Goal: Information Seeking & Learning: Check status

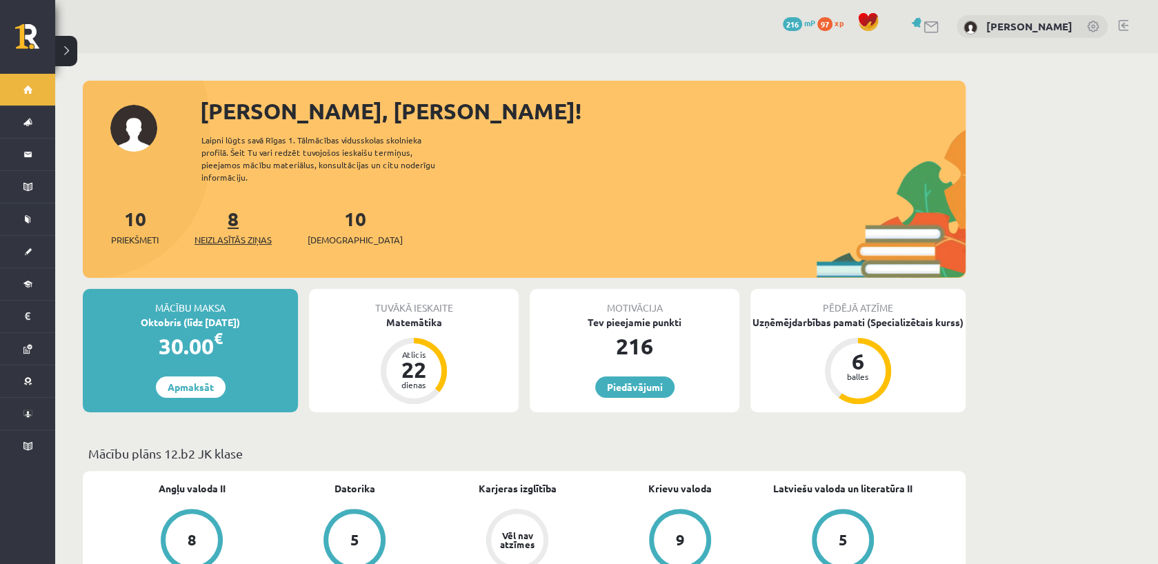
click at [228, 233] on span "Neizlasītās ziņas" at bounding box center [233, 240] width 77 height 14
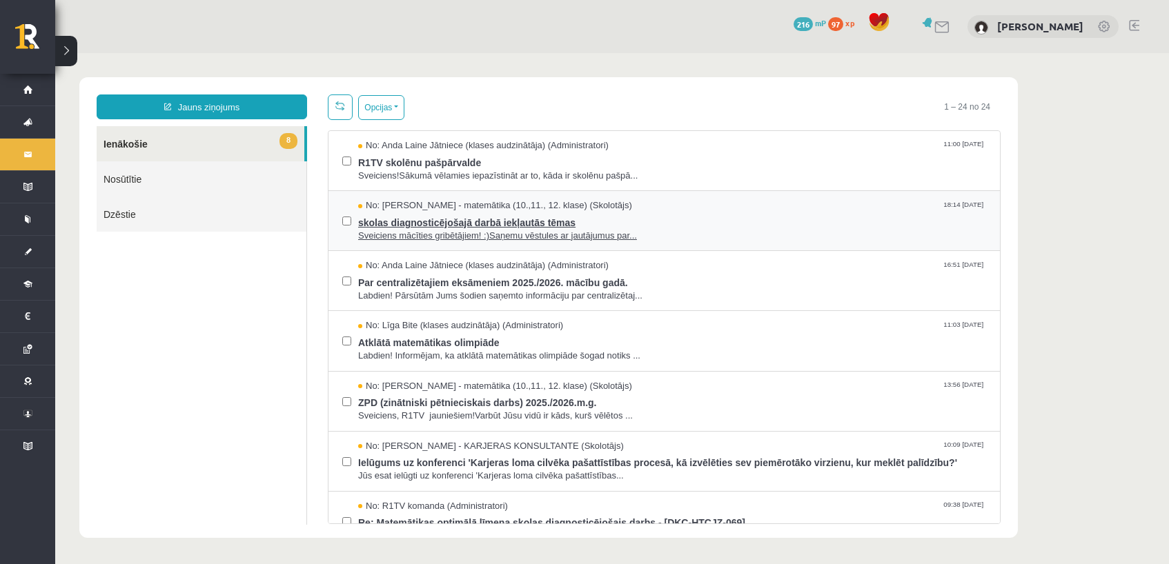
click at [511, 223] on span "skolas diagnosticējošajā darbā iekļautās tēmas" at bounding box center [672, 220] width 628 height 17
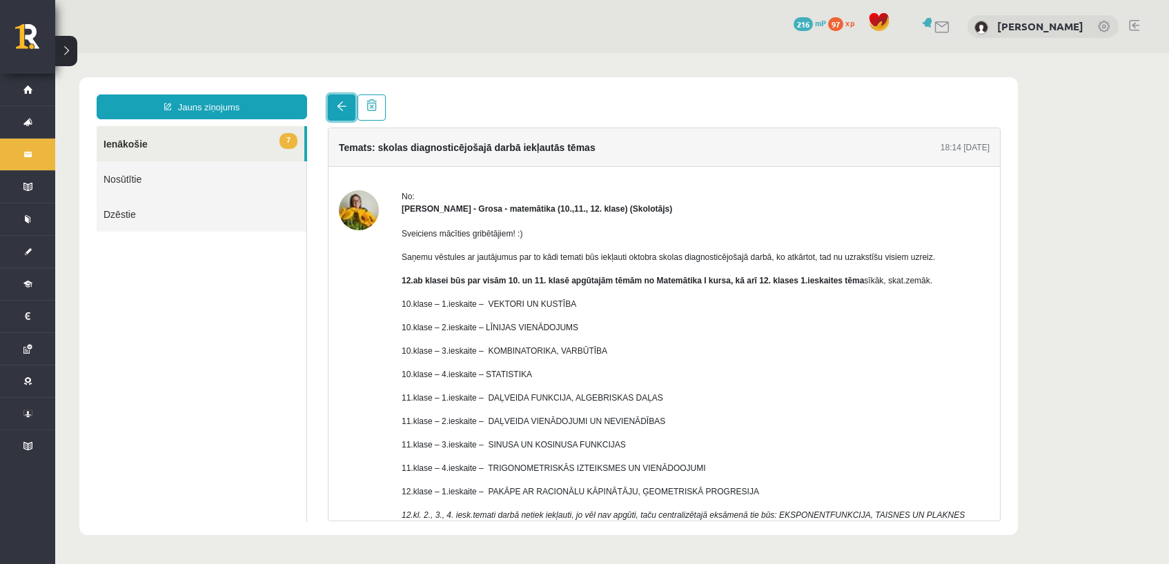
click at [337, 111] on span at bounding box center [342, 106] width 10 height 10
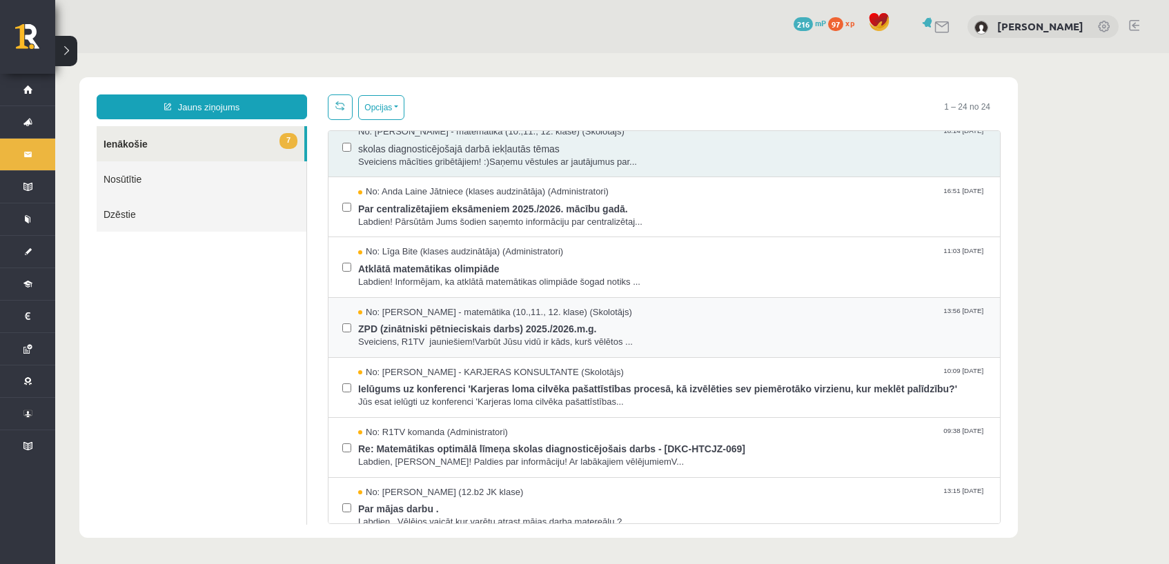
scroll to position [69, 0]
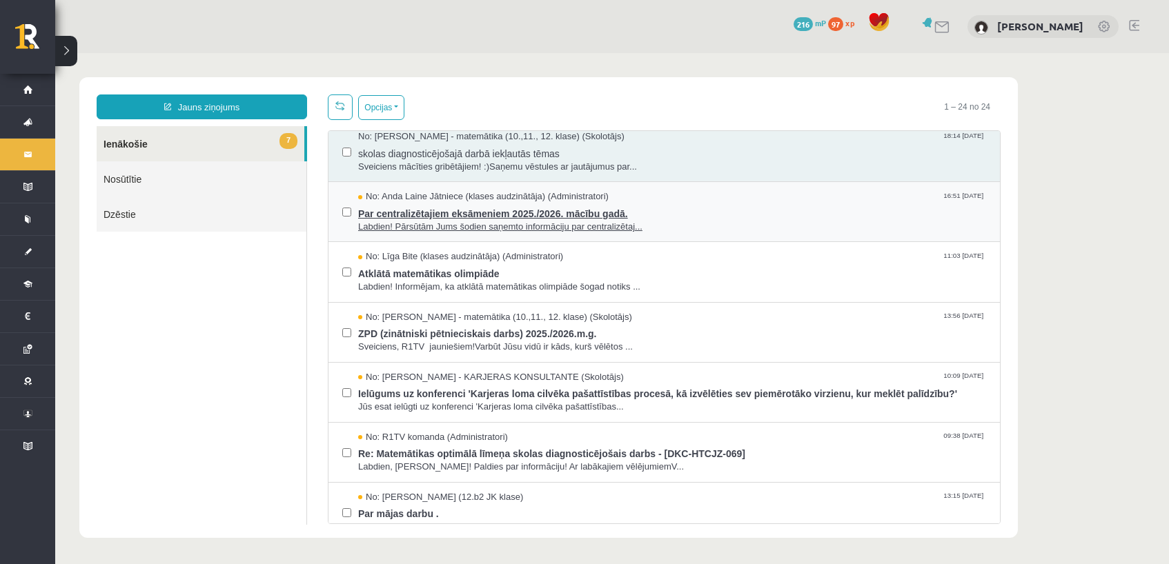
click at [528, 210] on span "Par centralizētajiem eksāmeniem 2025./2026. mācību gadā." at bounding box center [672, 212] width 628 height 17
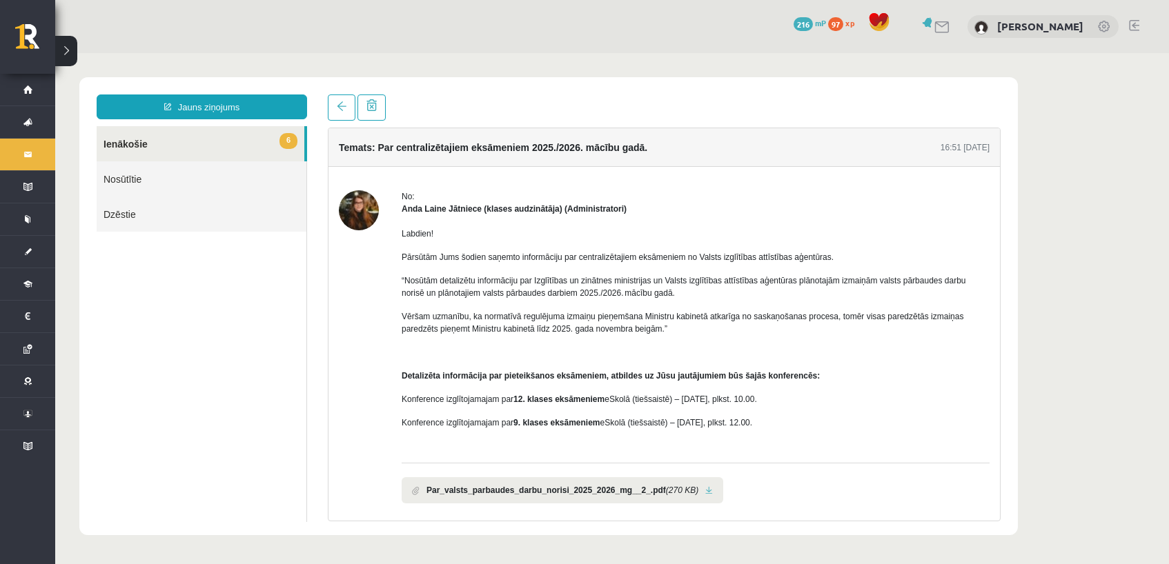
scroll to position [0, 0]
click at [335, 114] on link at bounding box center [342, 108] width 28 height 26
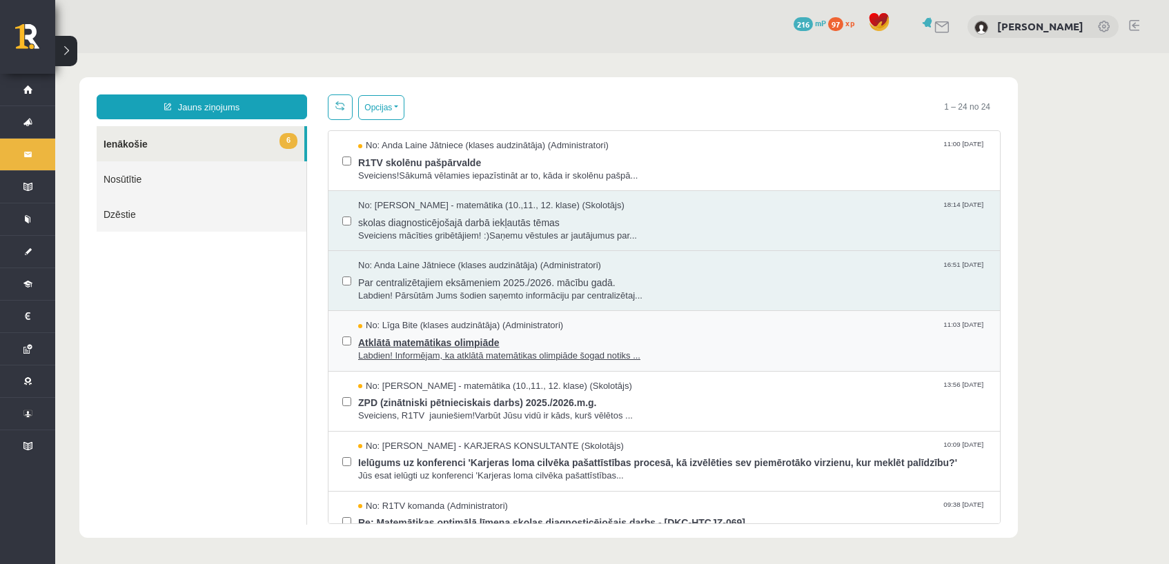
click at [446, 339] on span "Atklātā matemātikas olimpiāde" at bounding box center [672, 341] width 628 height 17
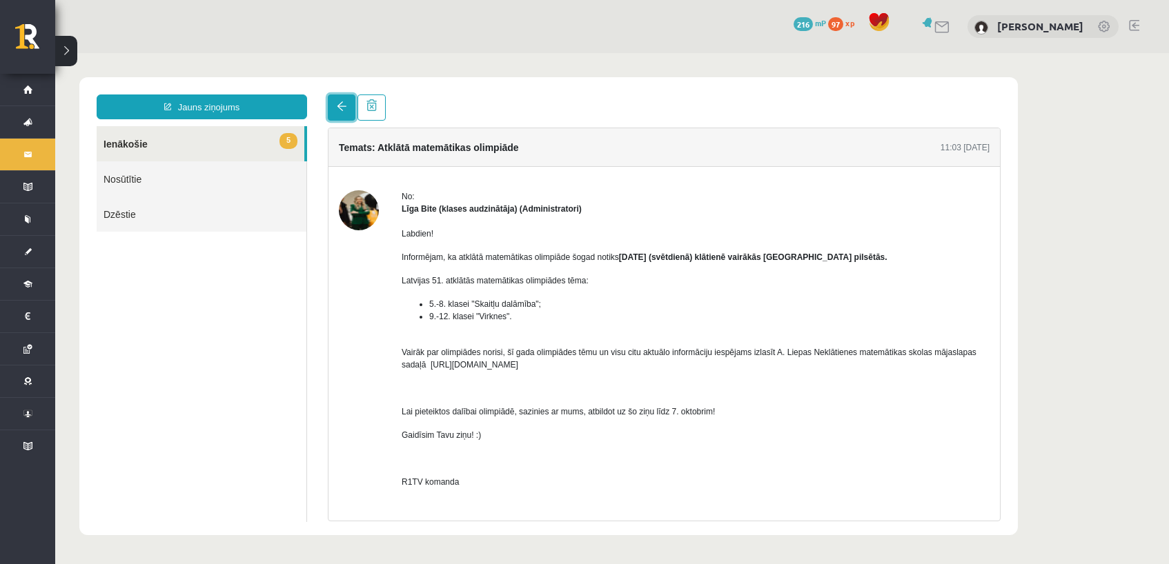
click at [342, 112] on link at bounding box center [342, 108] width 28 height 26
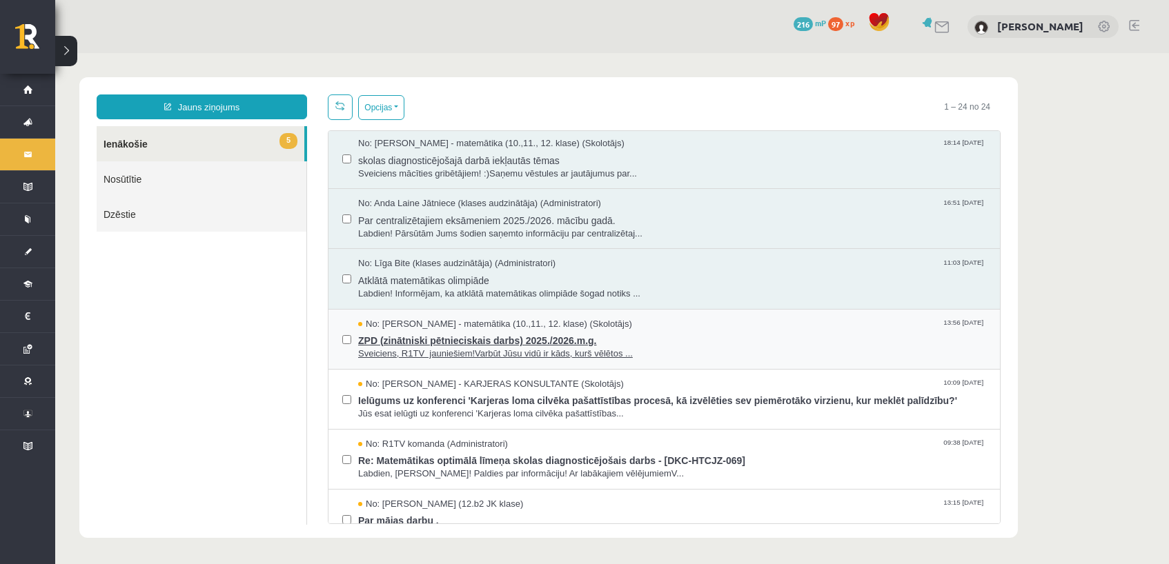
scroll to position [69, 0]
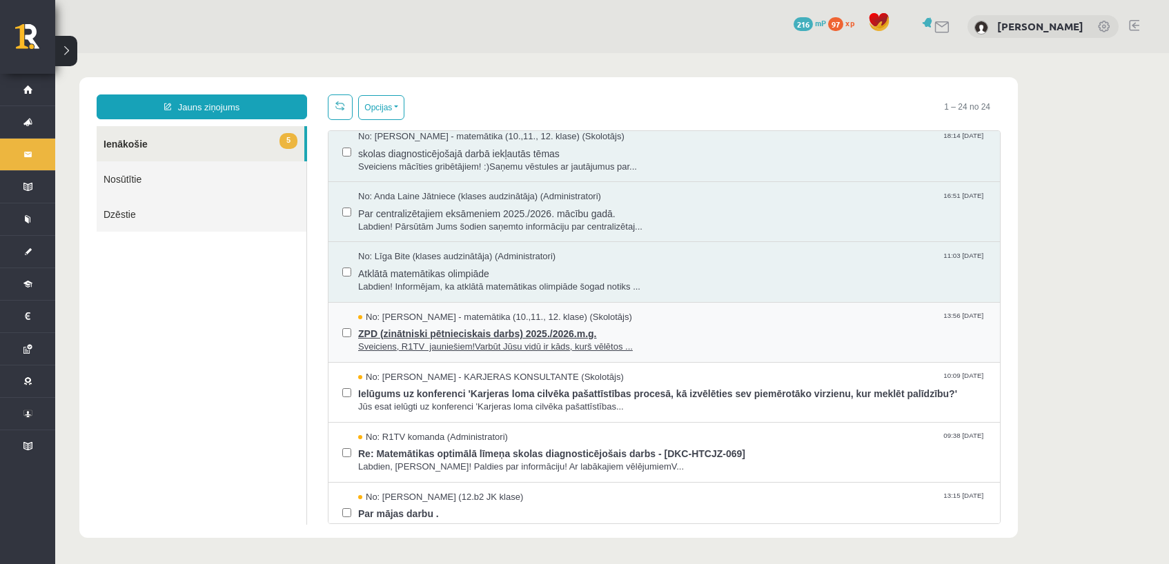
click at [425, 332] on span "ZPD (zinātniski pētnieciskais darbs) 2025./2026.m.g." at bounding box center [672, 332] width 628 height 17
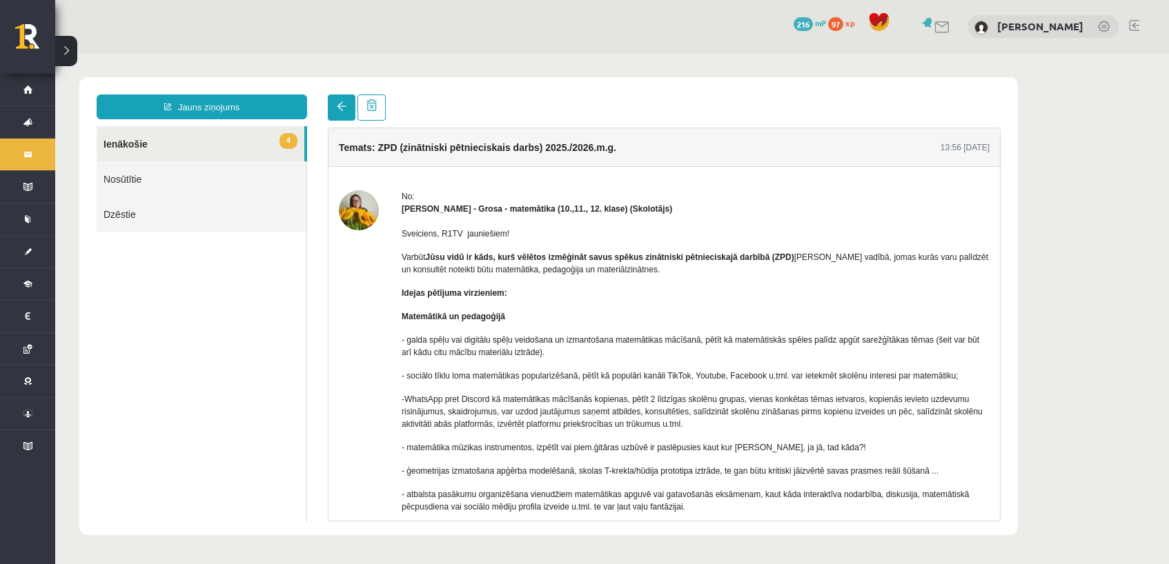
scroll to position [0, 0]
click at [339, 107] on span at bounding box center [342, 106] width 10 height 10
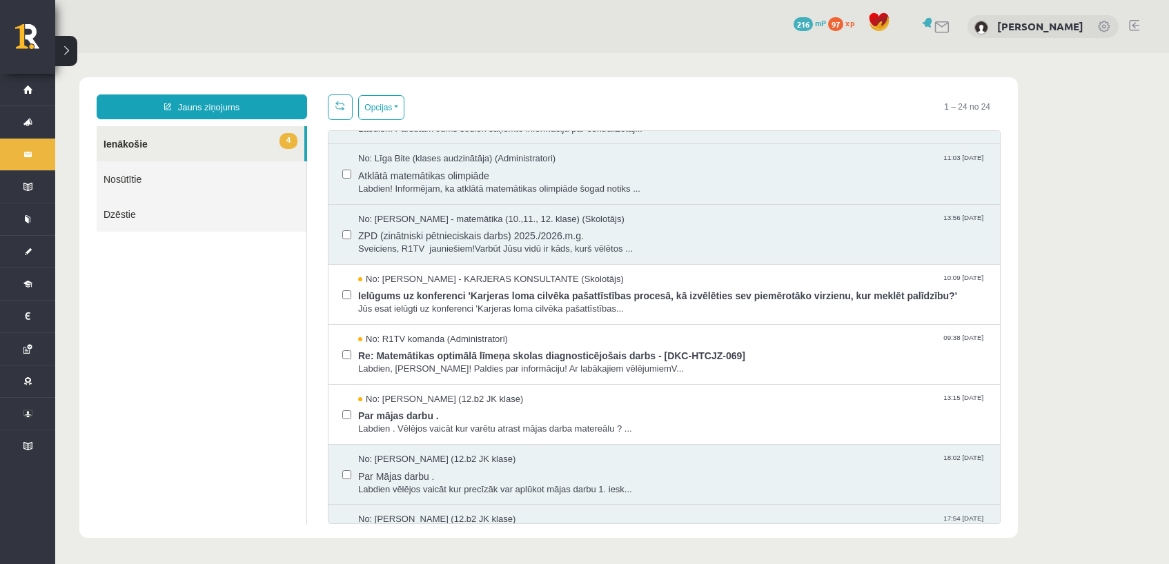
scroll to position [276, 0]
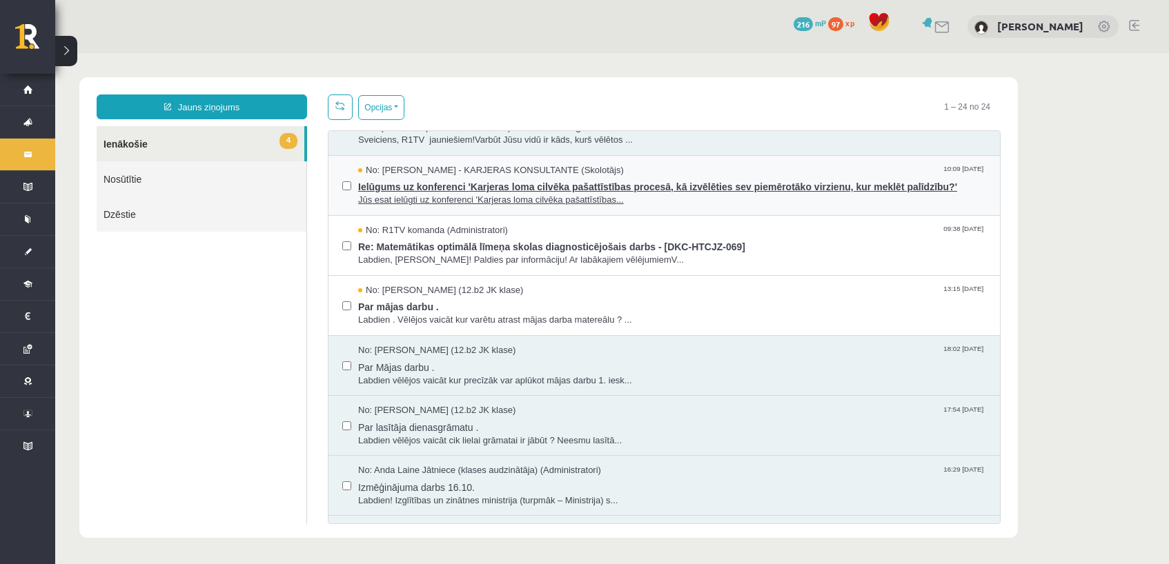
click at [411, 188] on span "Ielūgums uz konferenci 'Karjeras loma cilvēka pašattīstības procesā, kā izvēlēt…" at bounding box center [672, 185] width 628 height 17
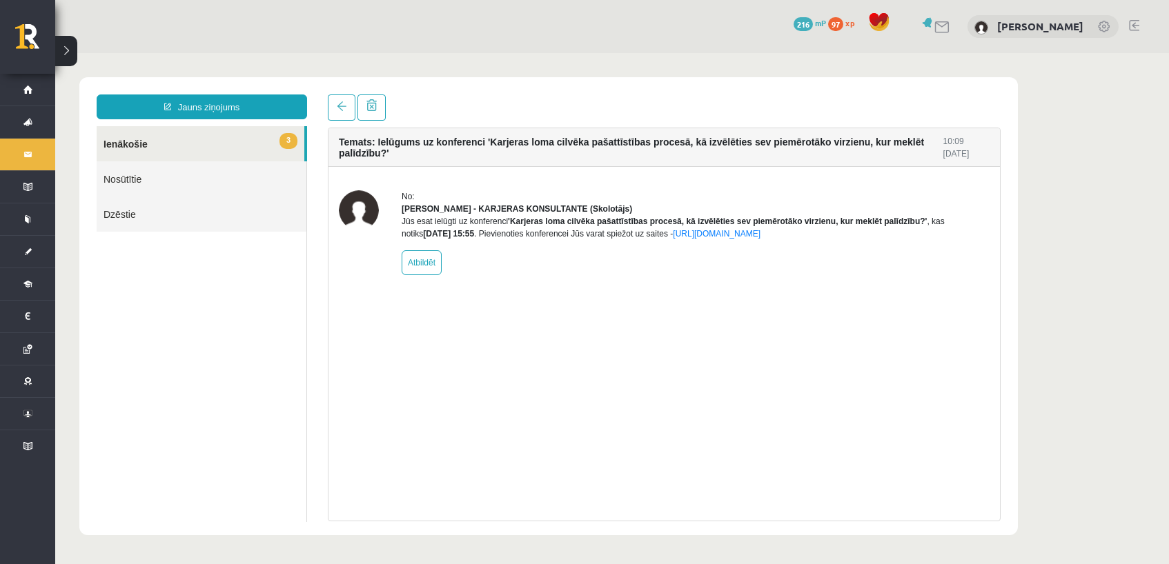
scroll to position [0, 0]
click at [339, 103] on span at bounding box center [342, 106] width 10 height 10
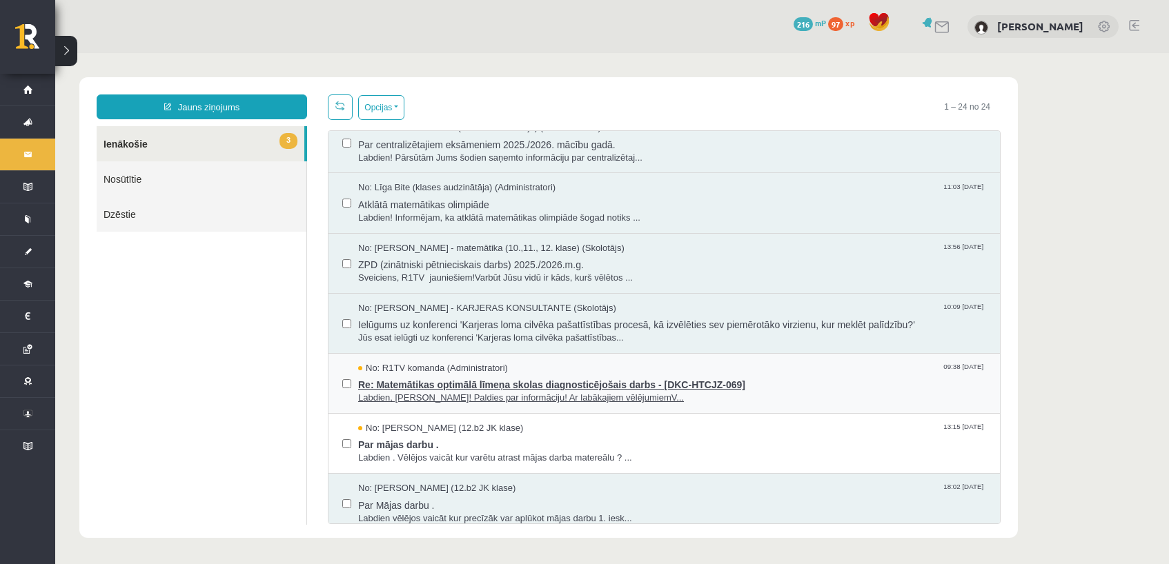
click at [419, 375] on span "Re: Matemātikas optimālā līmeņa skolas diagnosticējošais darbs - [DKC-HTCJZ-069]" at bounding box center [672, 383] width 628 height 17
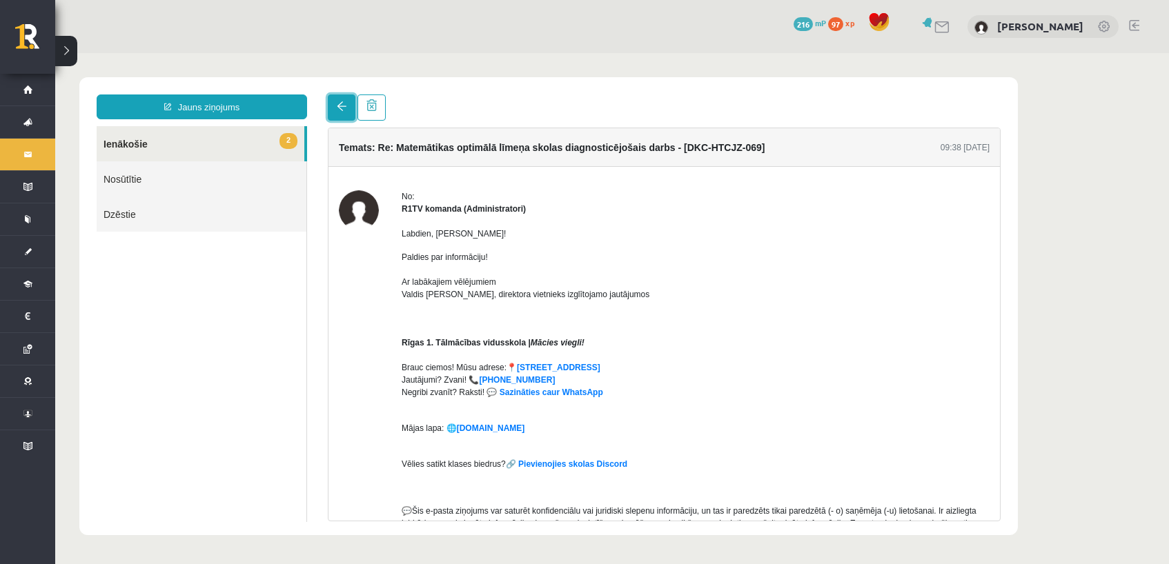
click at [339, 112] on link at bounding box center [342, 108] width 28 height 26
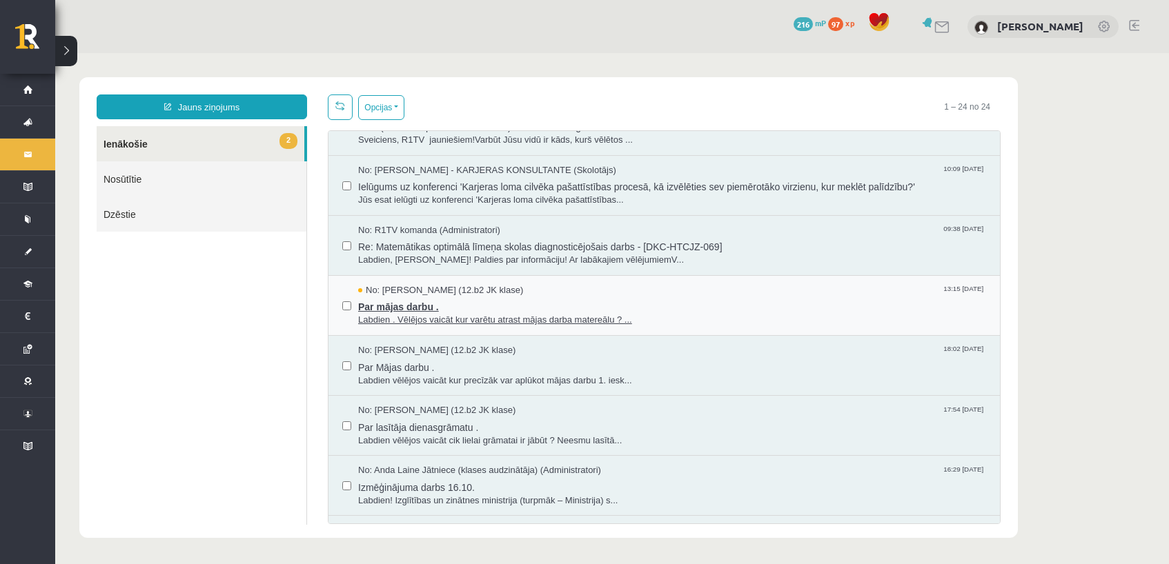
click at [388, 303] on span "Par mājas darbu ." at bounding box center [672, 305] width 628 height 17
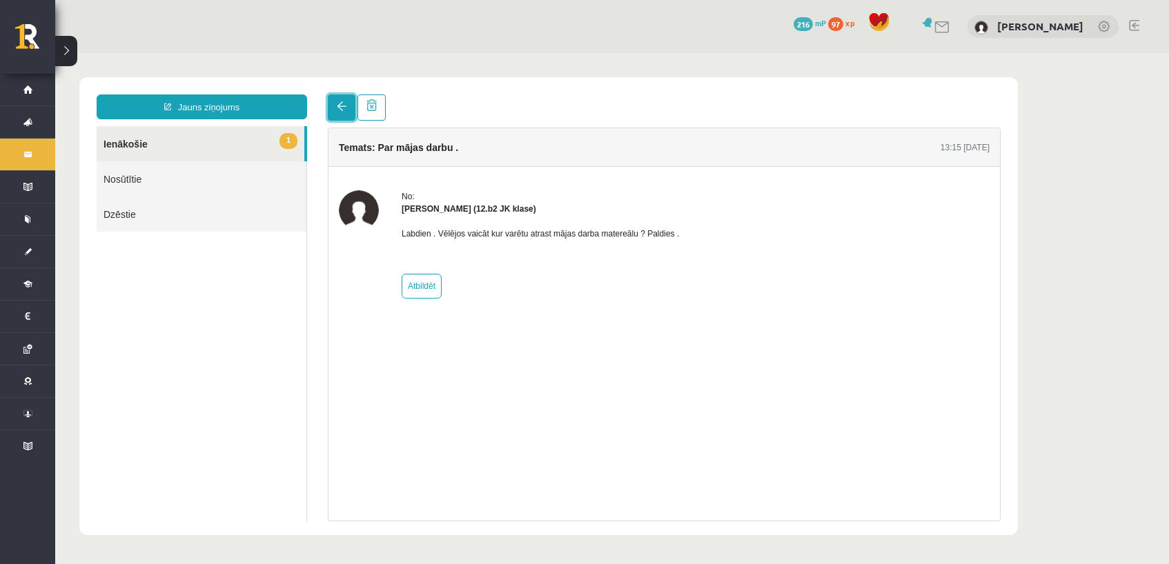
click at [342, 109] on span at bounding box center [342, 106] width 10 height 10
click at [338, 108] on span at bounding box center [342, 106] width 10 height 10
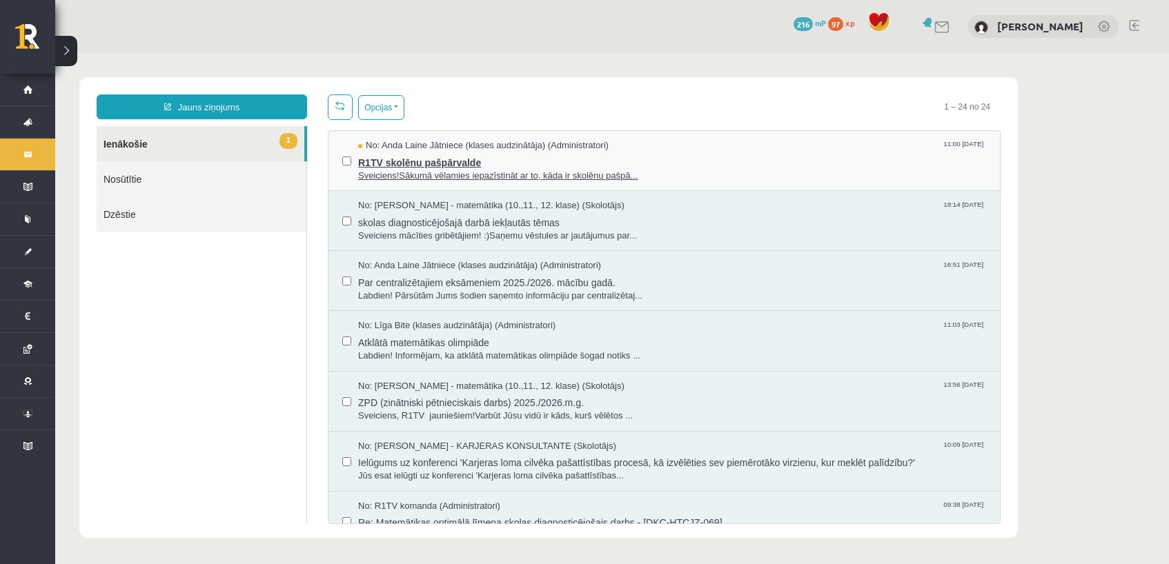
click at [416, 161] on span "R1TV skolēnu pašpārvalde" at bounding box center [672, 160] width 628 height 17
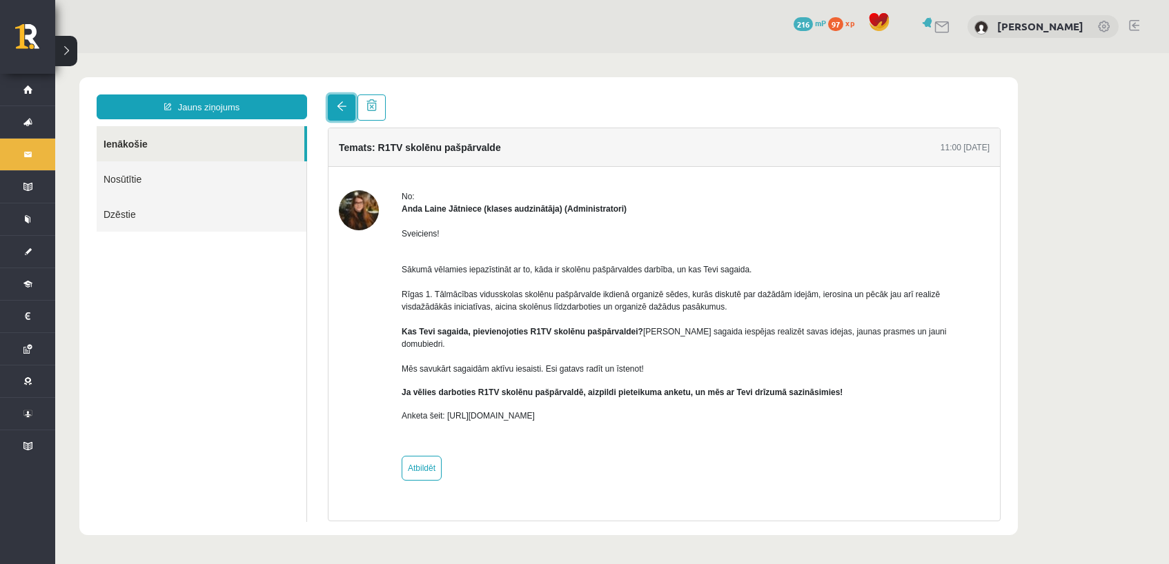
click at [339, 108] on span at bounding box center [342, 106] width 10 height 10
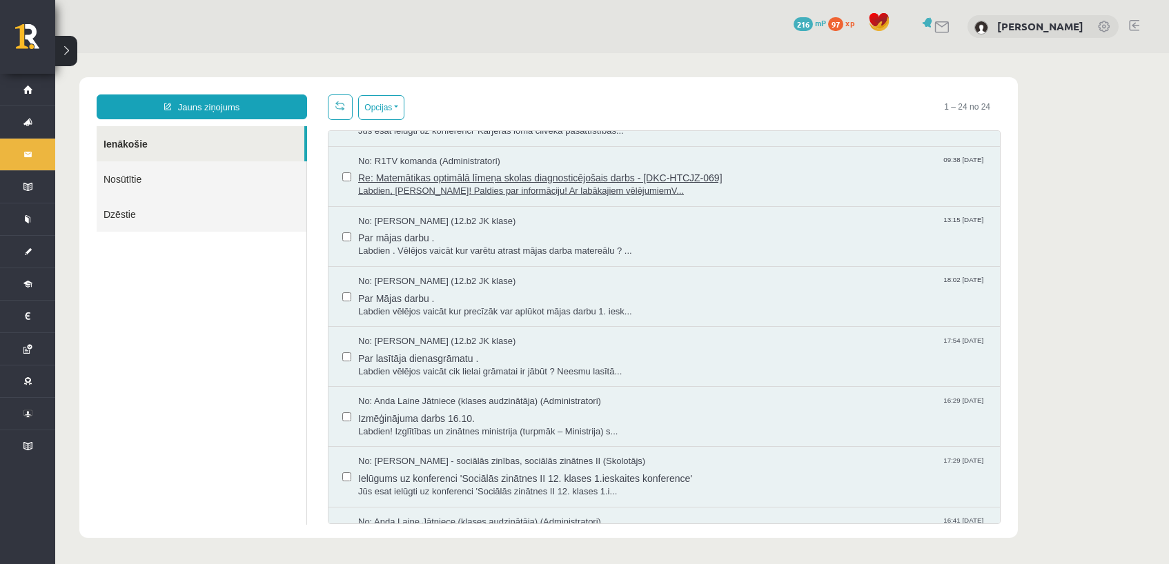
click at [524, 177] on span "Re: Matemātikas optimālā līmeņa skolas diagnosticējošais darbs - [DKC-HTCJZ-069]" at bounding box center [672, 176] width 628 height 17
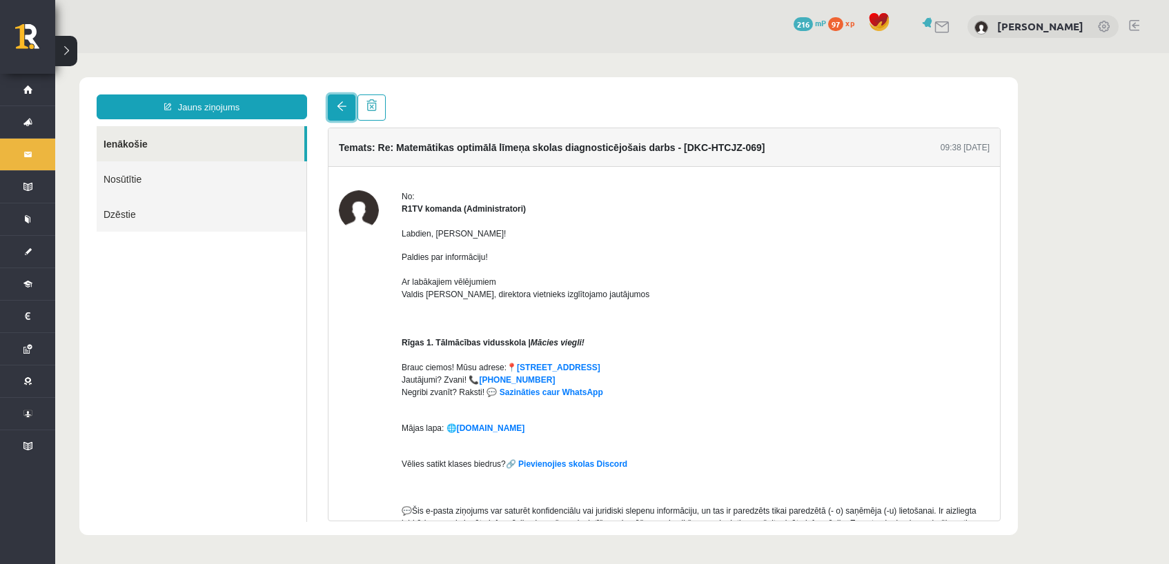
click at [345, 100] on link at bounding box center [342, 108] width 28 height 26
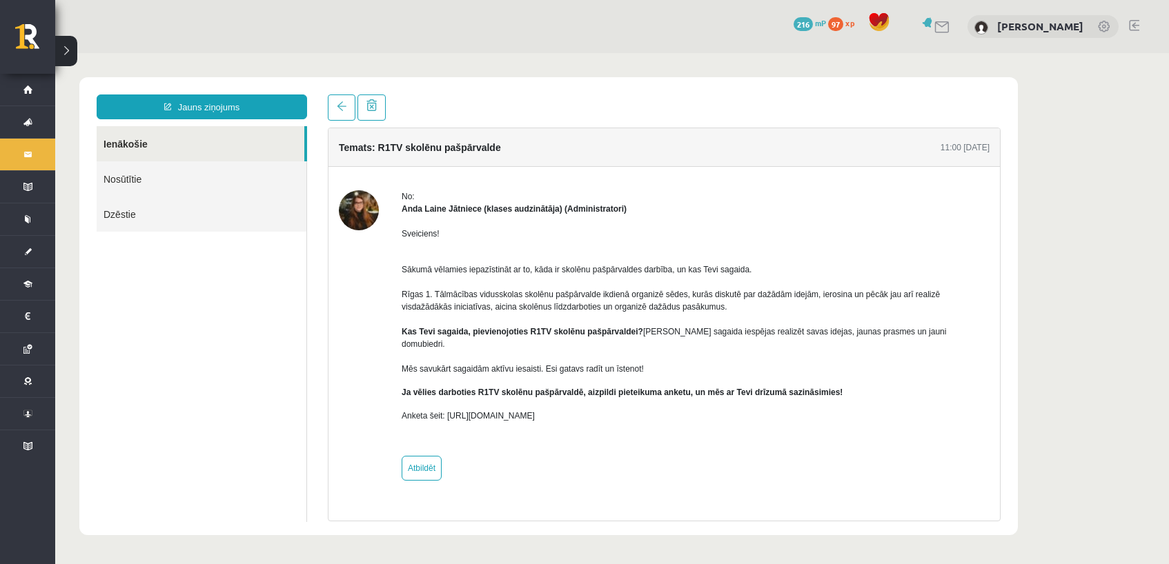
drag, startPoint x: 350, startPoint y: 37, endPoint x: 372, endPoint y: 35, distance: 22.1
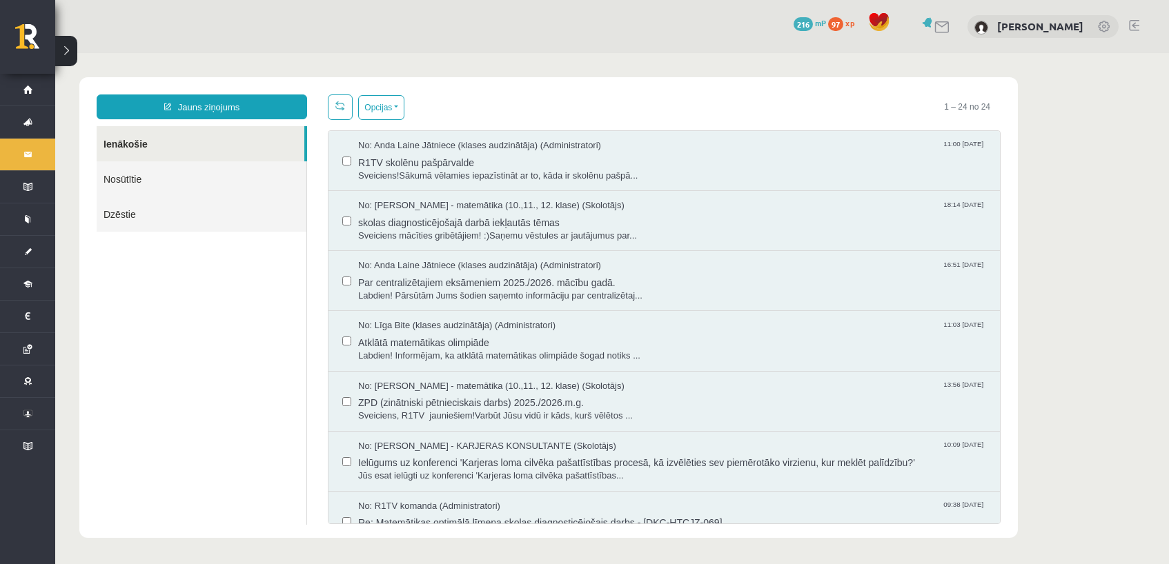
drag, startPoint x: 378, startPoint y: 38, endPoint x: 390, endPoint y: 38, distance: 12.4
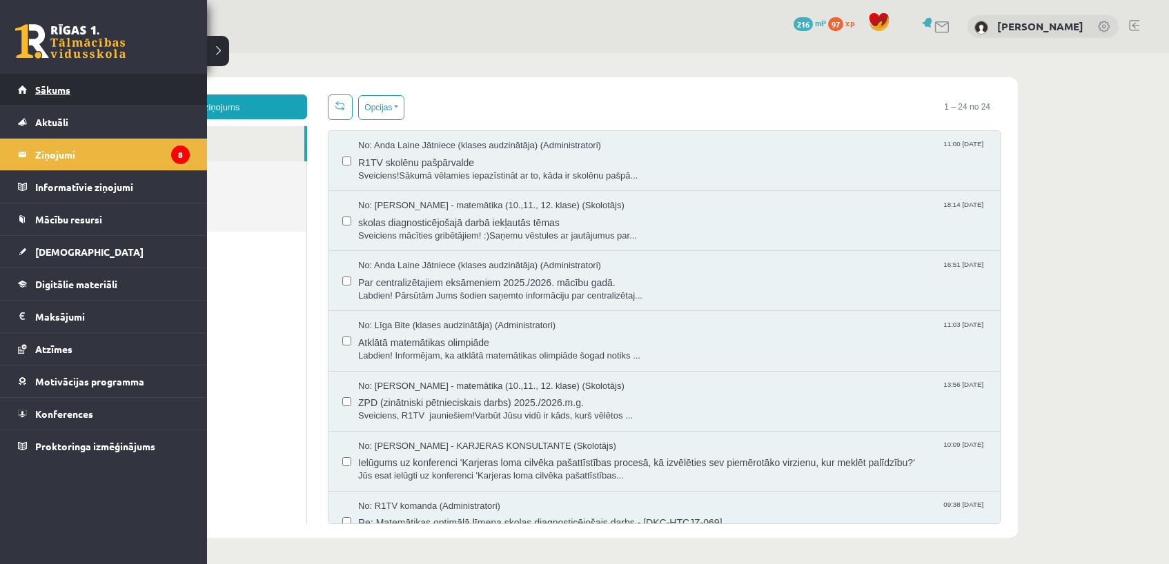
click at [43, 90] on span "Sākums" at bounding box center [52, 89] width 35 height 12
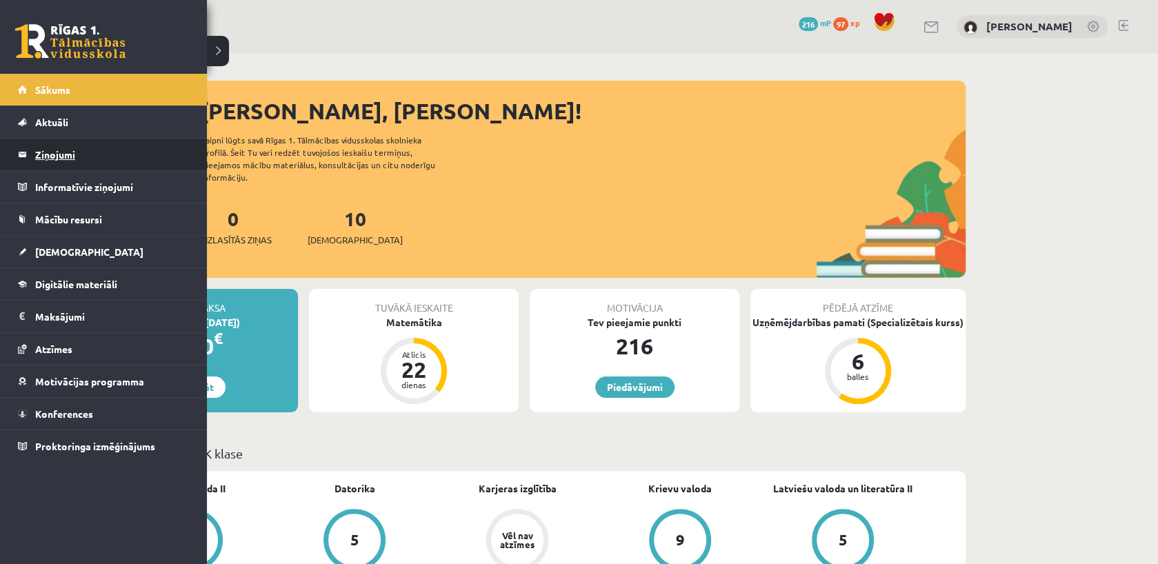
click at [99, 152] on legend "Ziņojumi 0" at bounding box center [112, 155] width 155 height 32
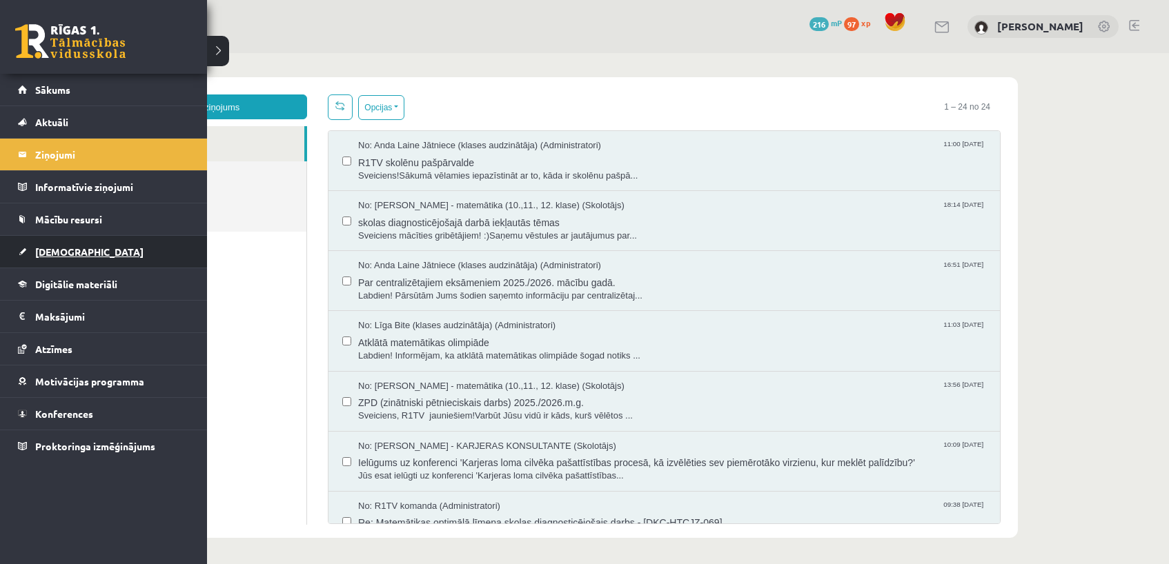
click at [75, 253] on span "[DEMOGRAPHIC_DATA]" at bounding box center [89, 252] width 108 height 12
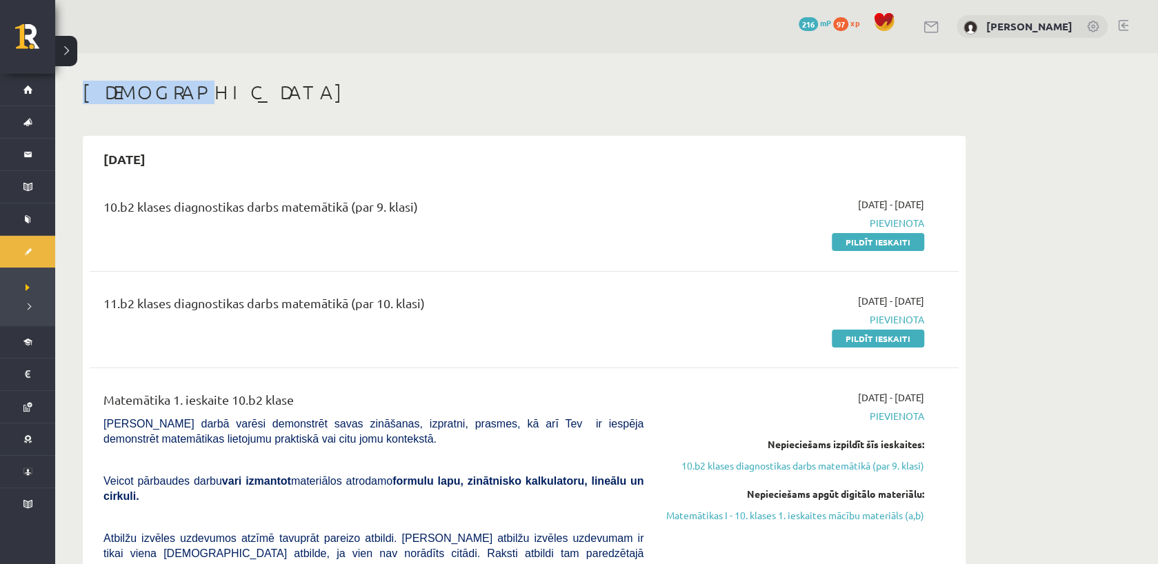
drag, startPoint x: 83, startPoint y: 90, endPoint x: 176, endPoint y: 88, distance: 93.2
click at [176, 88] on h1 "[DEMOGRAPHIC_DATA]" at bounding box center [524, 92] width 883 height 23
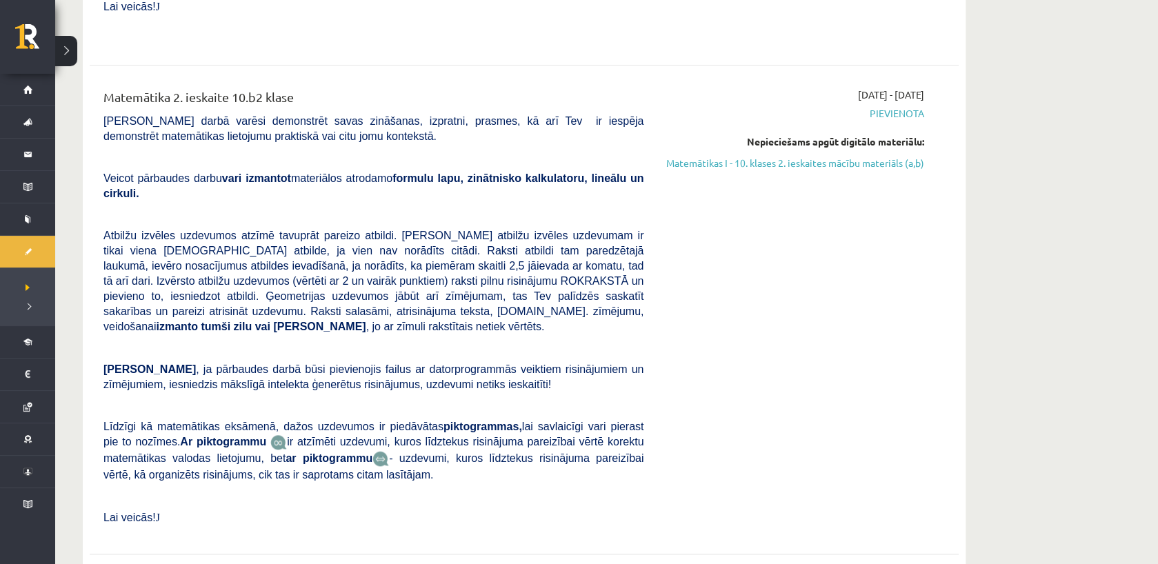
scroll to position [849, 0]
